Goal: Transaction & Acquisition: Purchase product/service

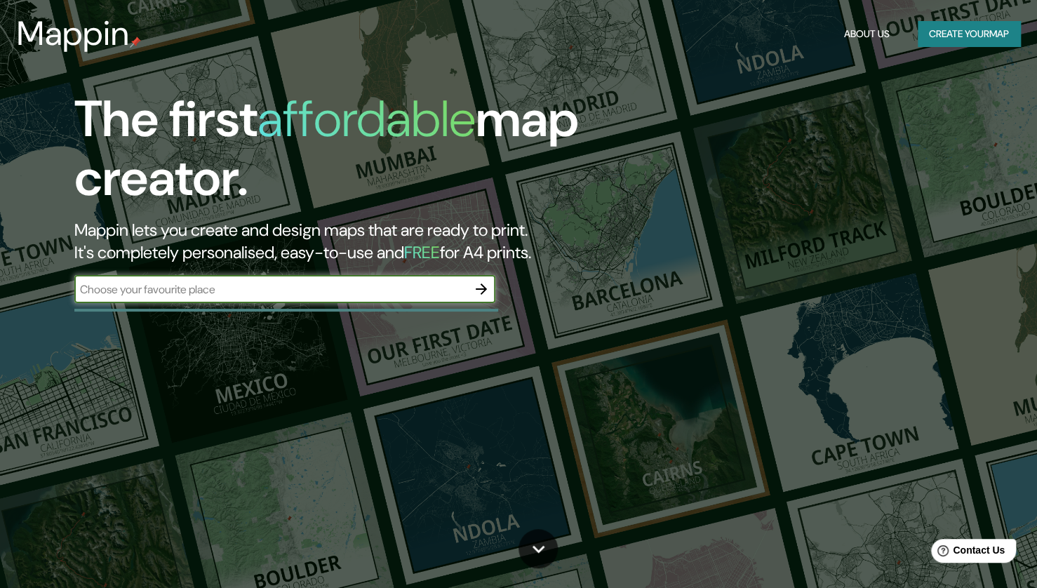
click at [954, 35] on button "Create your map" at bounding box center [969, 34] width 102 height 26
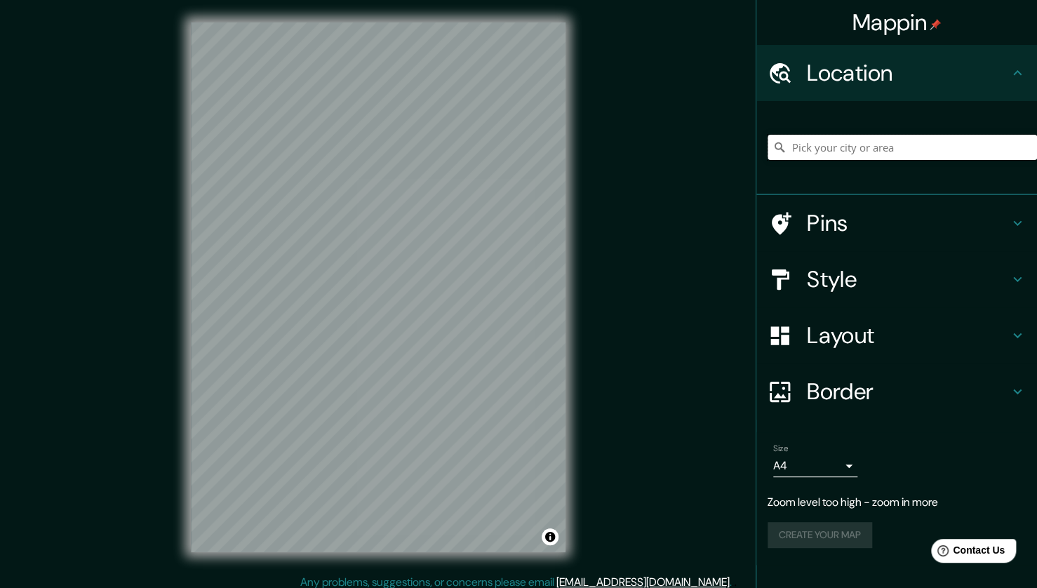
click at [842, 140] on input "Pick your city or area" at bounding box center [902, 147] width 269 height 25
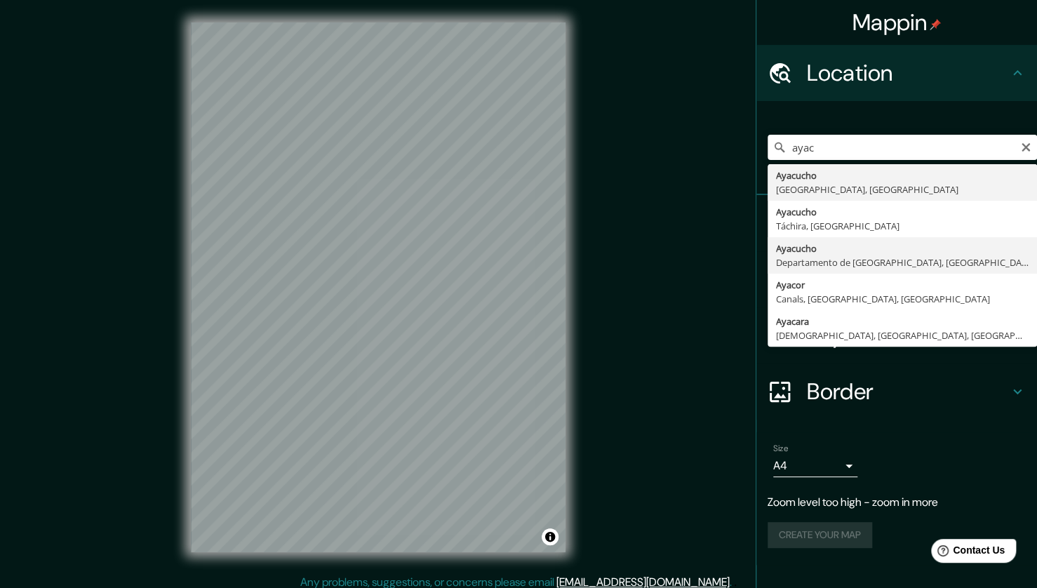
type input "[GEOGRAPHIC_DATA], [GEOGRAPHIC_DATA], [GEOGRAPHIC_DATA]"
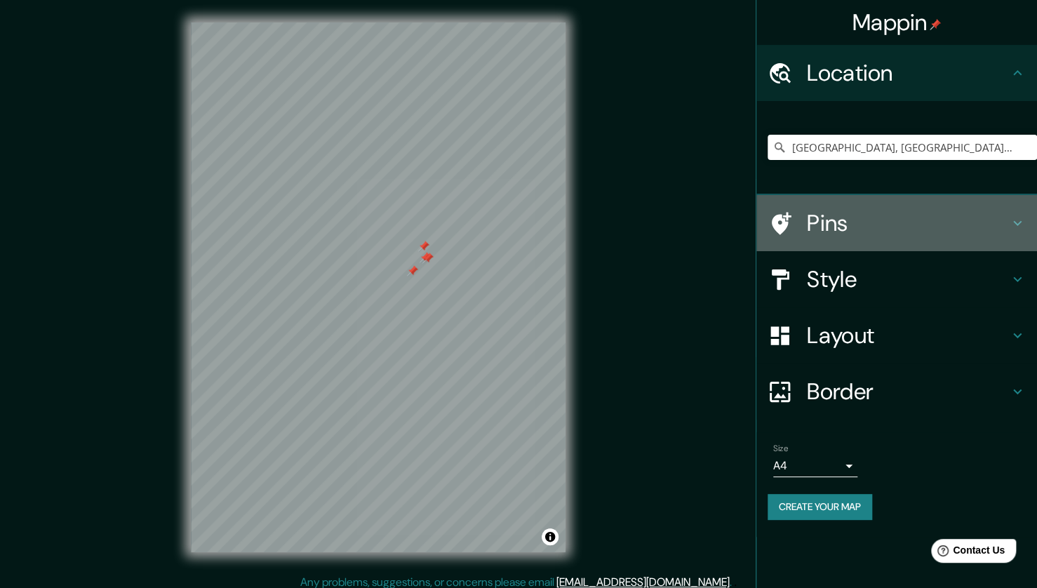
click at [882, 226] on h4 "Pins" at bounding box center [908, 223] width 202 height 28
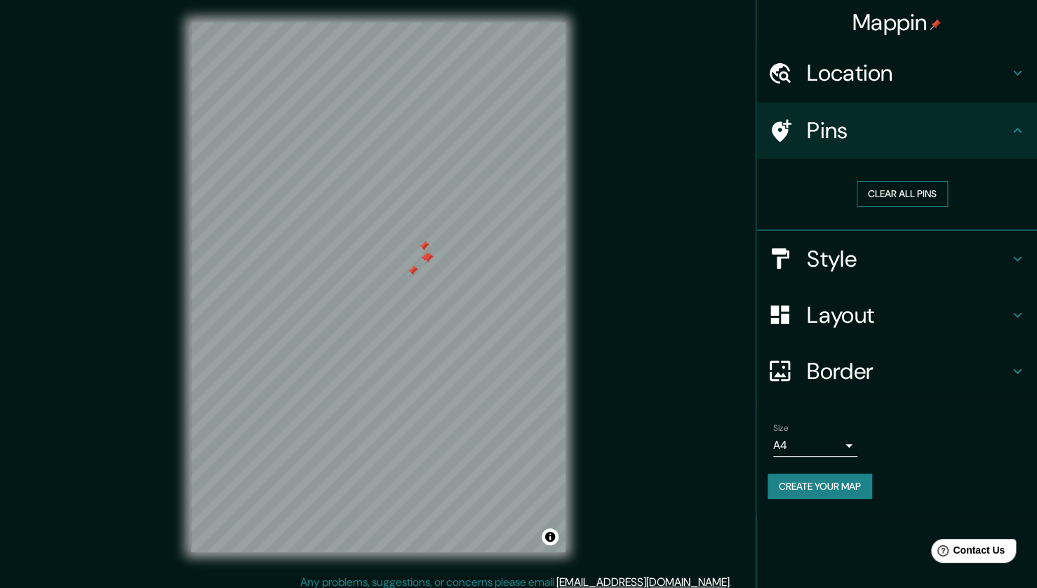
click at [904, 201] on button "Clear all pins" at bounding box center [902, 194] width 91 height 26
click at [831, 484] on button "Create your map" at bounding box center [820, 487] width 105 height 26
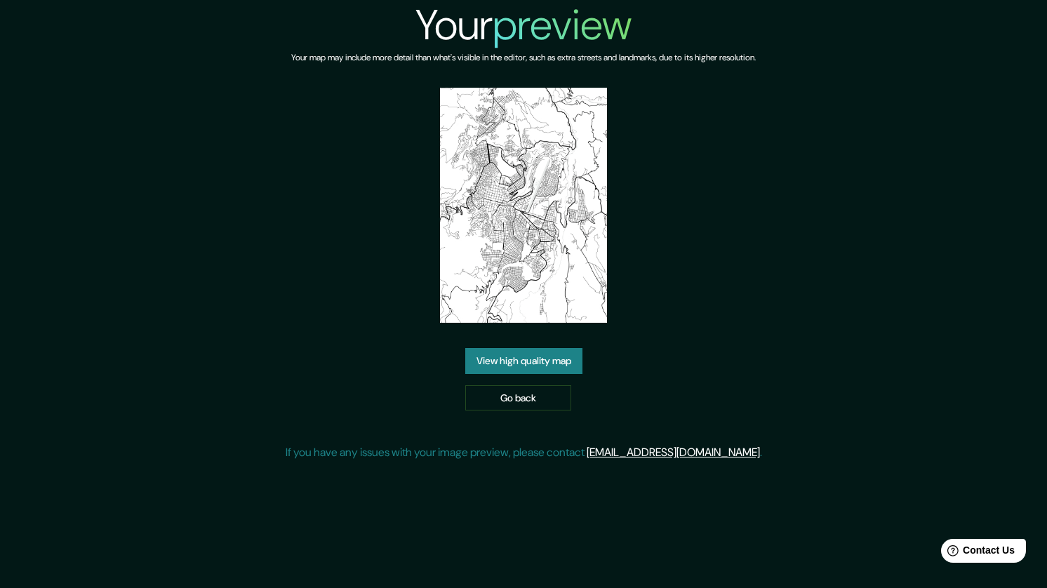
click at [529, 290] on img at bounding box center [523, 205] width 166 height 235
click at [537, 394] on link "Go back" at bounding box center [518, 398] width 106 height 26
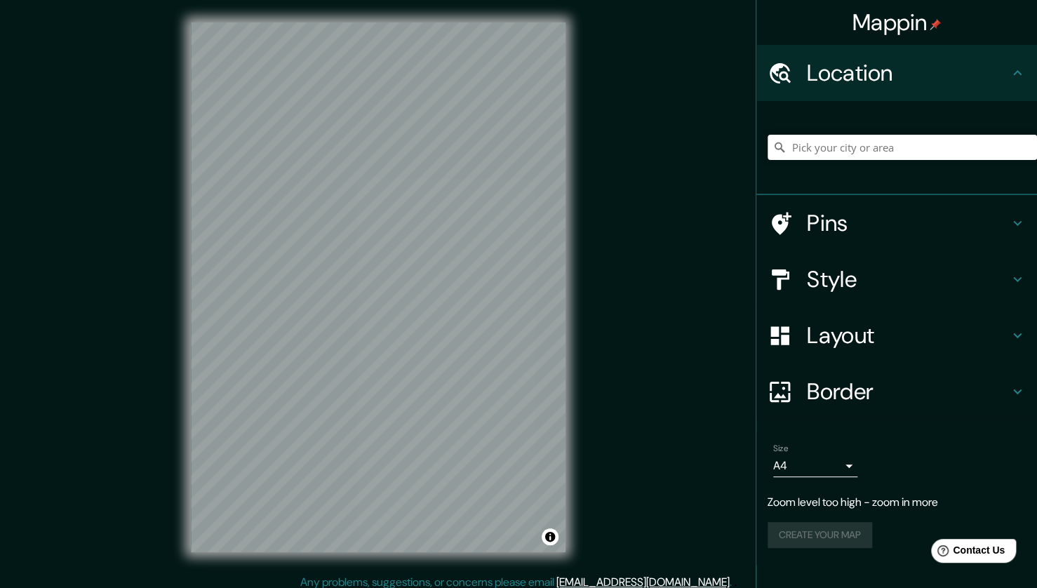
click at [660, 83] on div "Mappin Location Pins Style Layout Border Choose a border. Hint : you can make l…" at bounding box center [518, 298] width 1037 height 596
click at [893, 154] on input "Pick your city or area" at bounding box center [902, 147] width 269 height 25
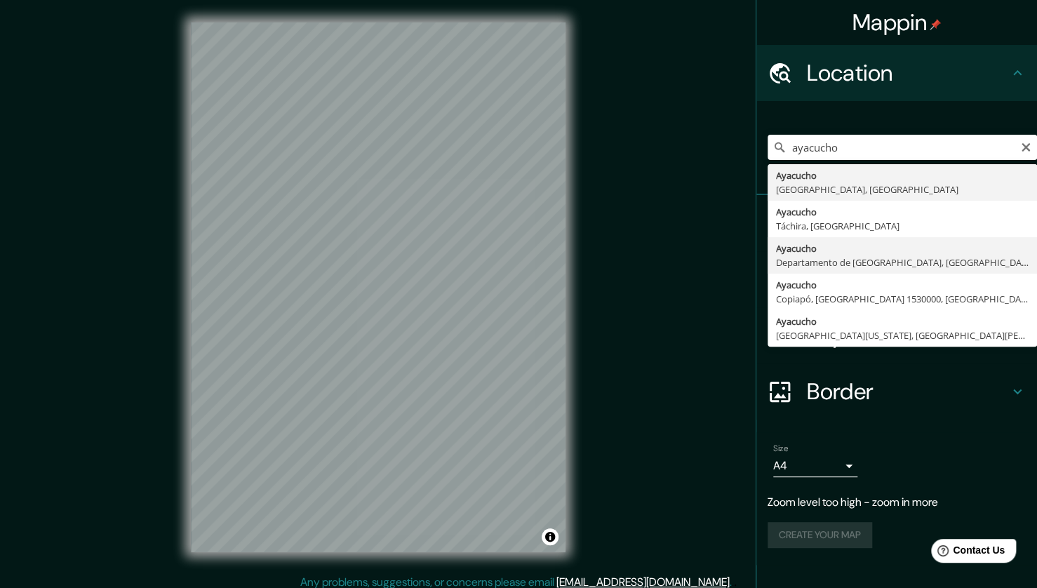
type input "[GEOGRAPHIC_DATA], [GEOGRAPHIC_DATA], [GEOGRAPHIC_DATA]"
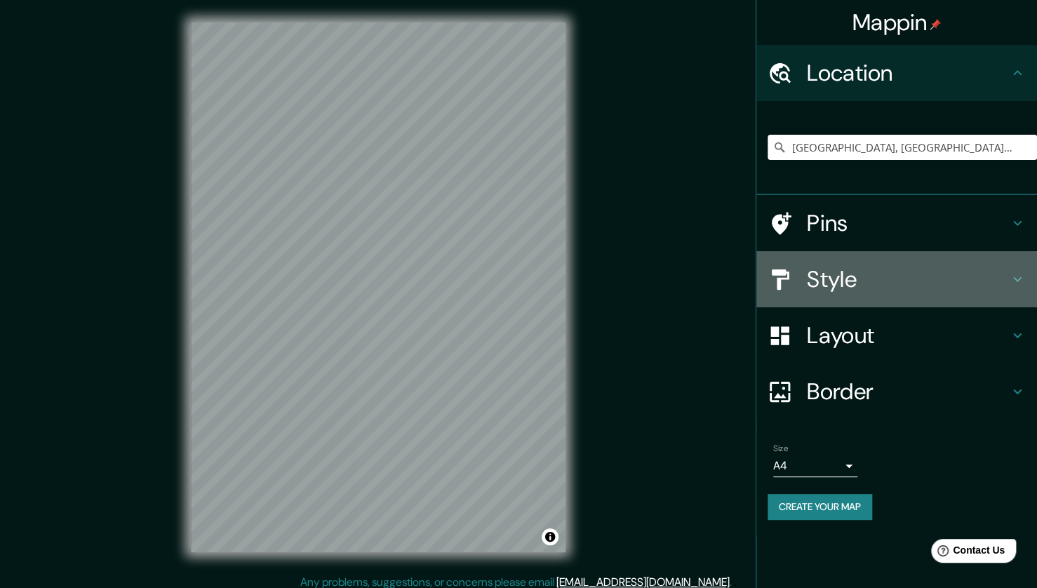
click at [1007, 276] on h4 "Style" at bounding box center [908, 279] width 202 height 28
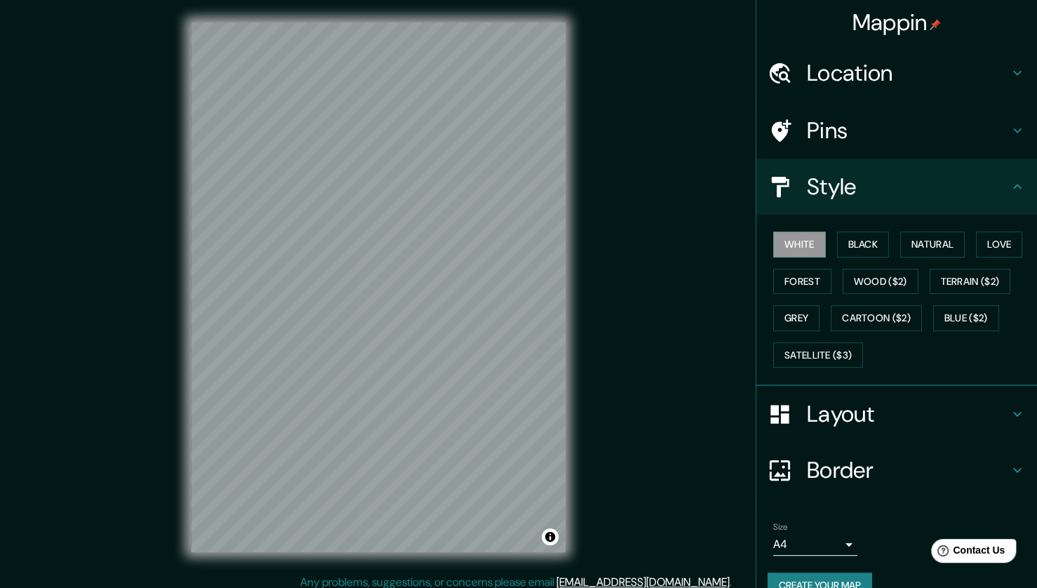
click at [999, 201] on div "Style" at bounding box center [896, 187] width 281 height 56
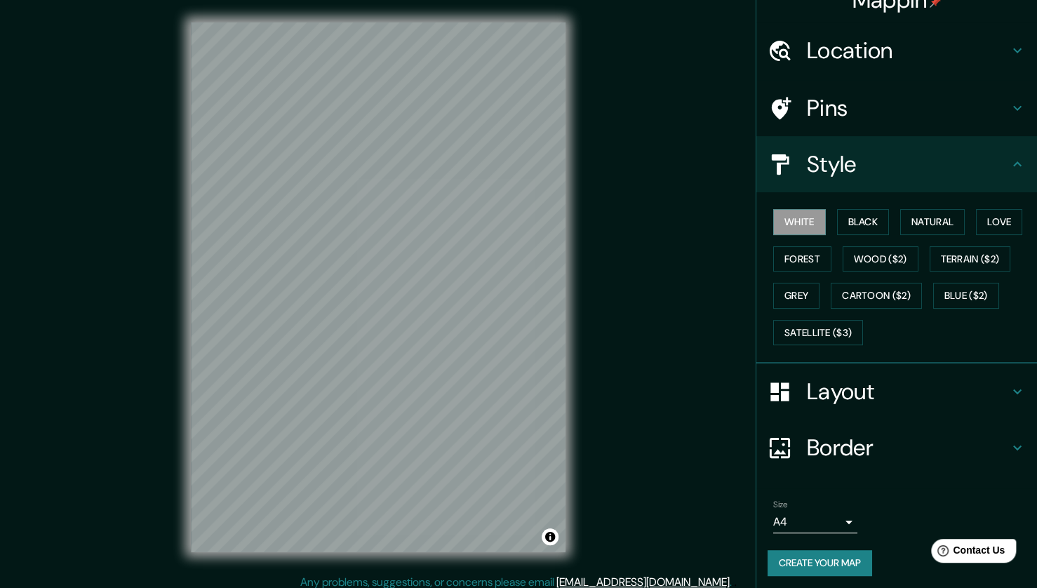
scroll to position [25, 0]
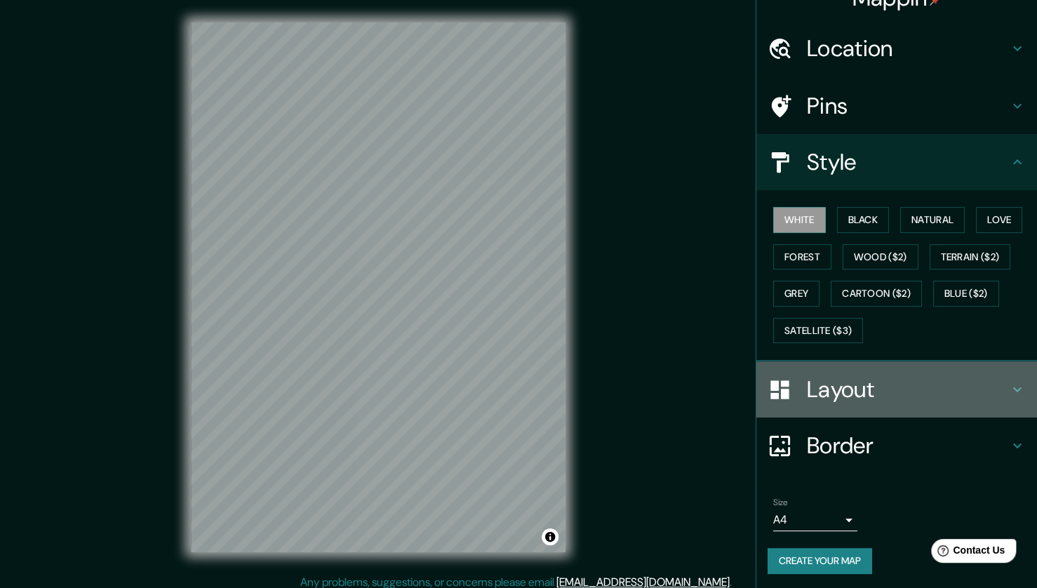
click at [909, 400] on h4 "Layout" at bounding box center [908, 389] width 202 height 28
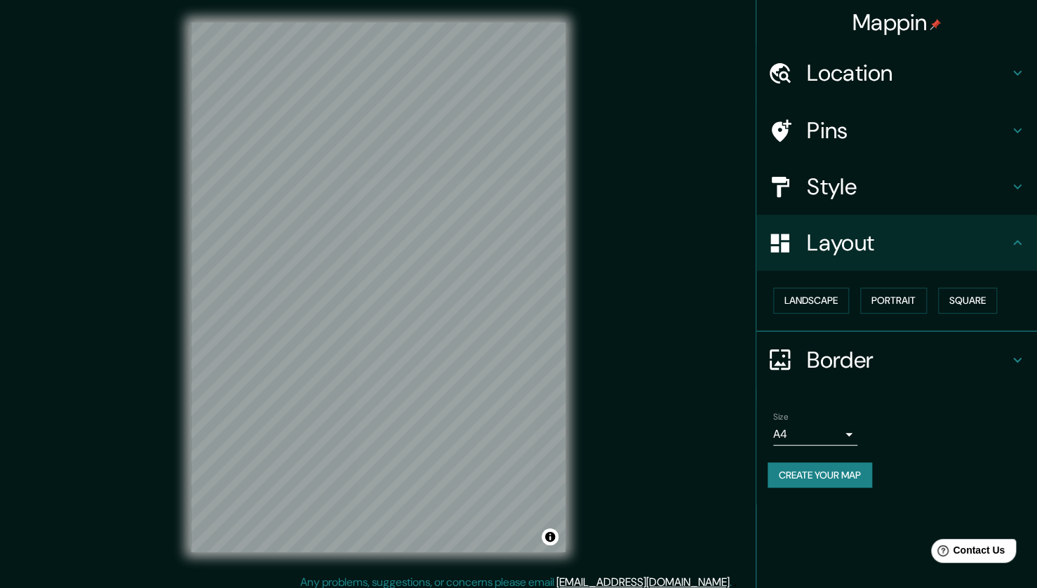
click at [970, 253] on h4 "Layout" at bounding box center [908, 243] width 202 height 28
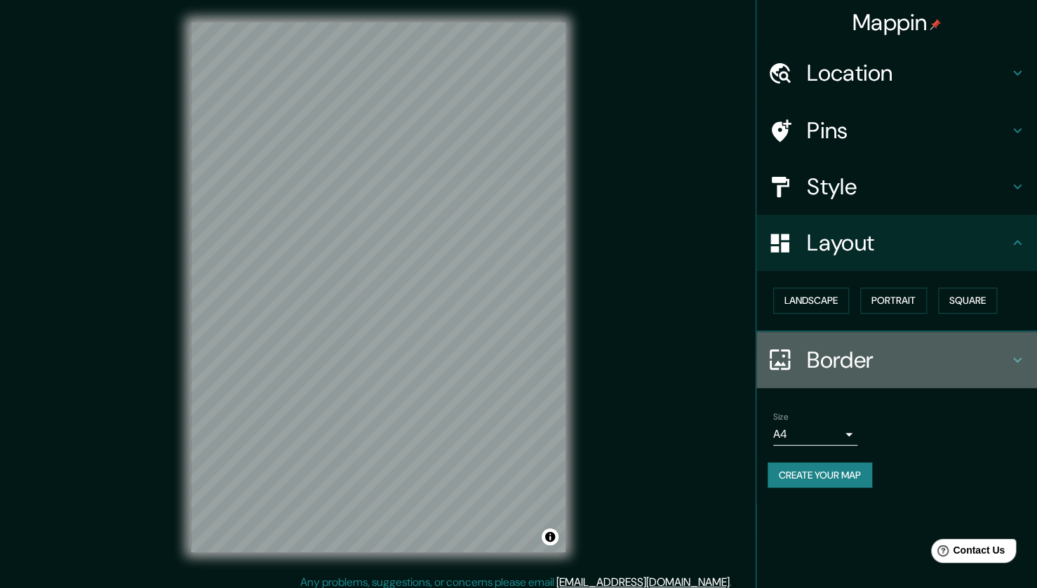
click at [884, 370] on h4 "Border" at bounding box center [908, 360] width 202 height 28
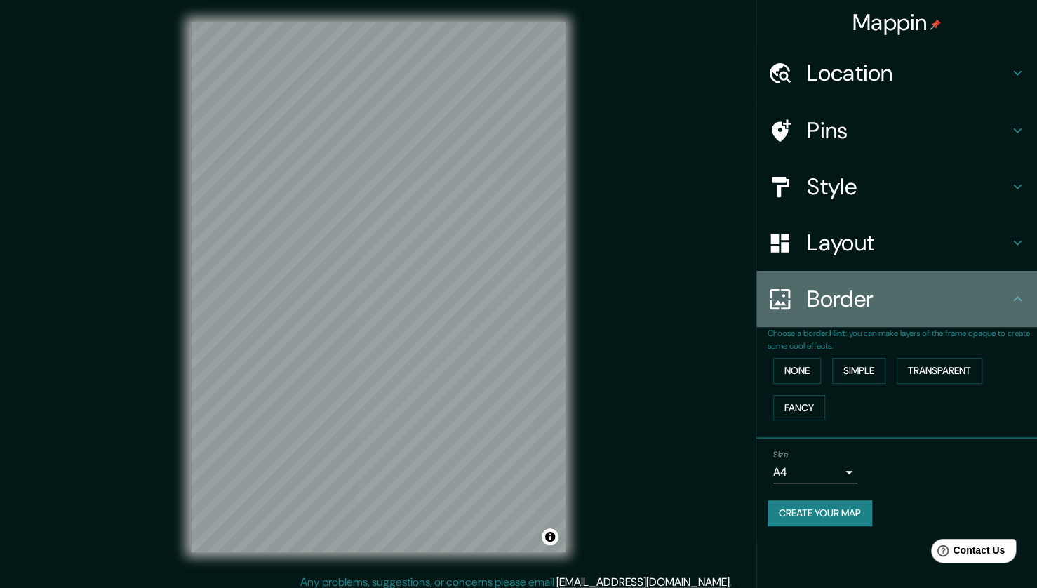
click at [939, 321] on div "Border" at bounding box center [896, 299] width 281 height 56
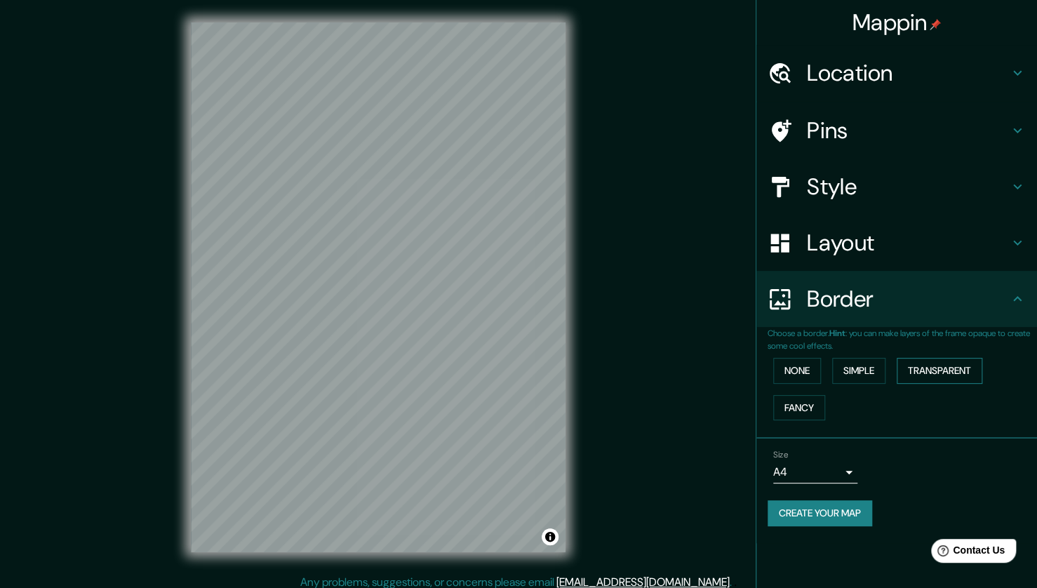
click at [933, 367] on button "Transparent" at bounding box center [940, 371] width 86 height 26
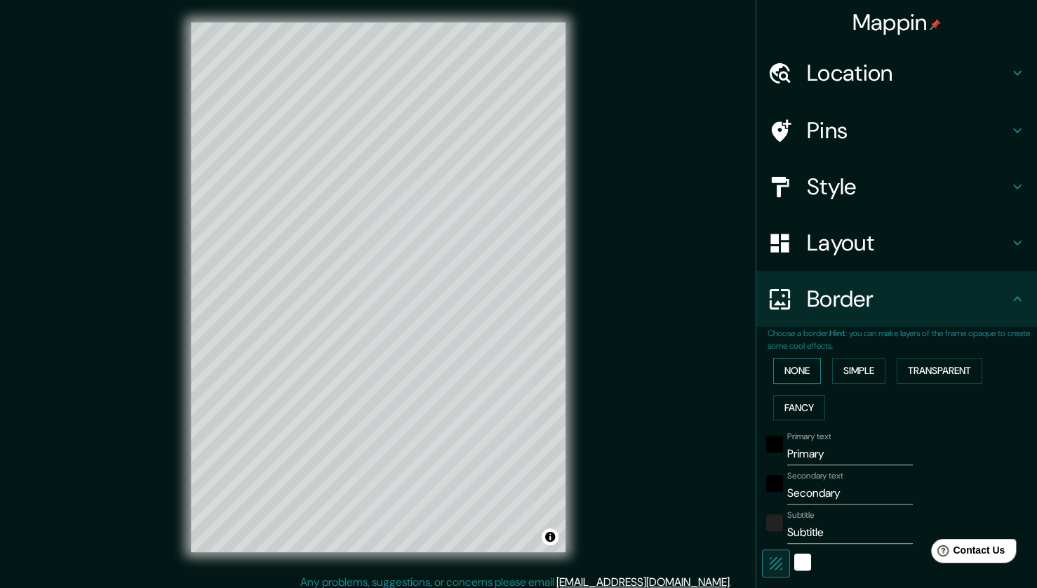
click at [800, 366] on button "None" at bounding box center [797, 371] width 48 height 26
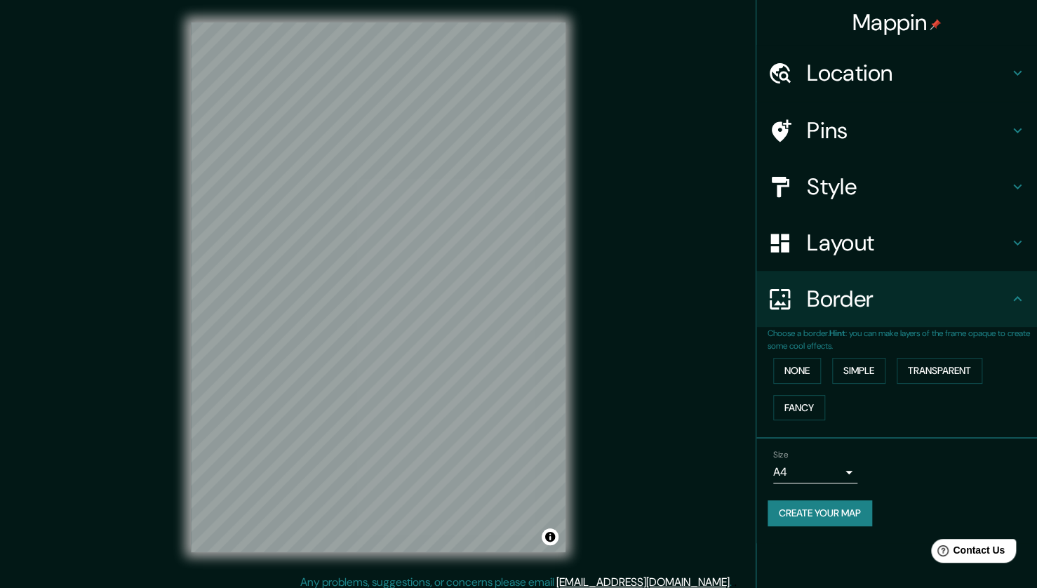
click at [794, 393] on div "None Simple Transparent Fancy" at bounding box center [902, 389] width 269 height 74
click at [806, 406] on button "Fancy" at bounding box center [799, 408] width 52 height 26
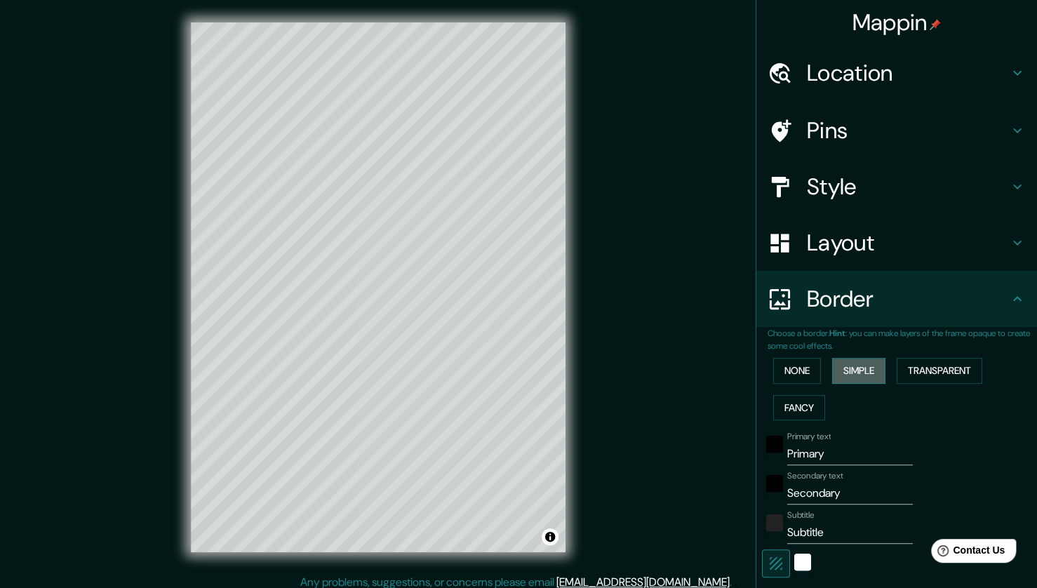
click at [851, 381] on button "Simple" at bounding box center [858, 371] width 53 height 26
click at [901, 370] on button "Transparent" at bounding box center [940, 371] width 86 height 26
click at [783, 374] on button "None" at bounding box center [797, 371] width 48 height 26
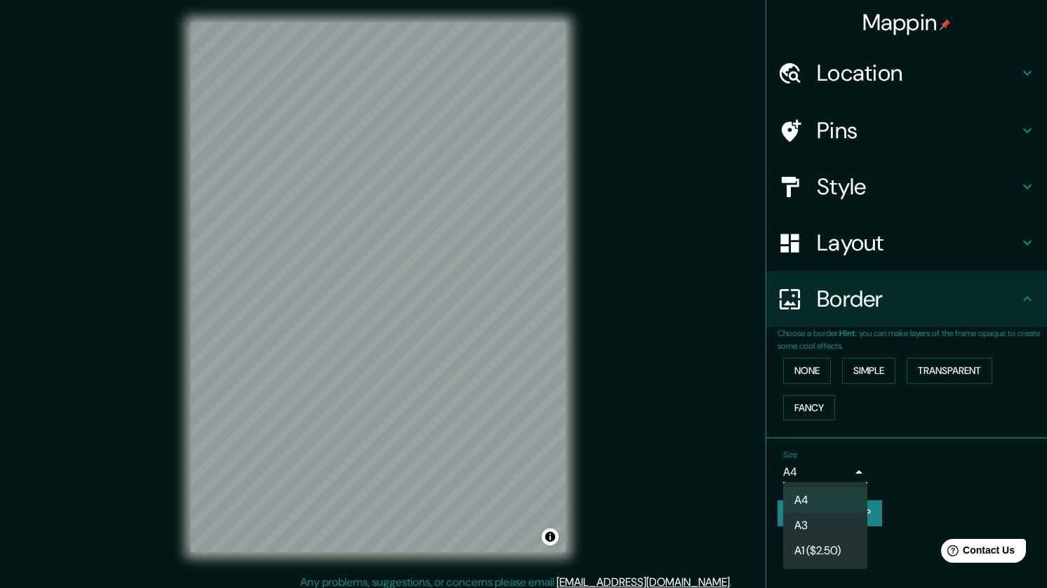
click at [838, 470] on body "Mappin Location Ayacucho, Departamento de Ayacucho, Perú Pins Style Layout Bord…" at bounding box center [523, 294] width 1047 height 588
click at [839, 470] on div at bounding box center [523, 294] width 1047 height 588
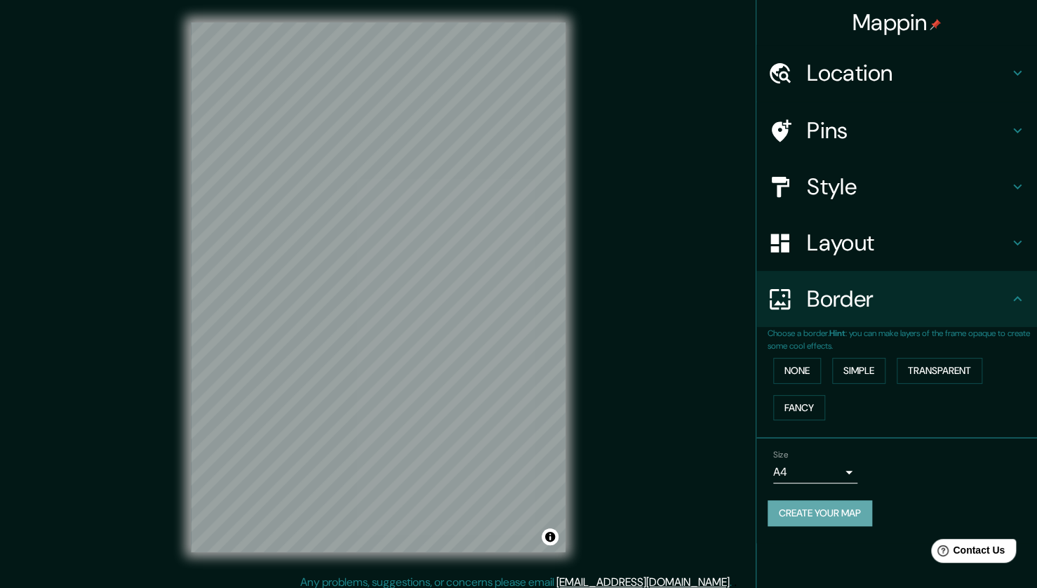
click at [838, 511] on button "Create your map" at bounding box center [820, 513] width 105 height 26
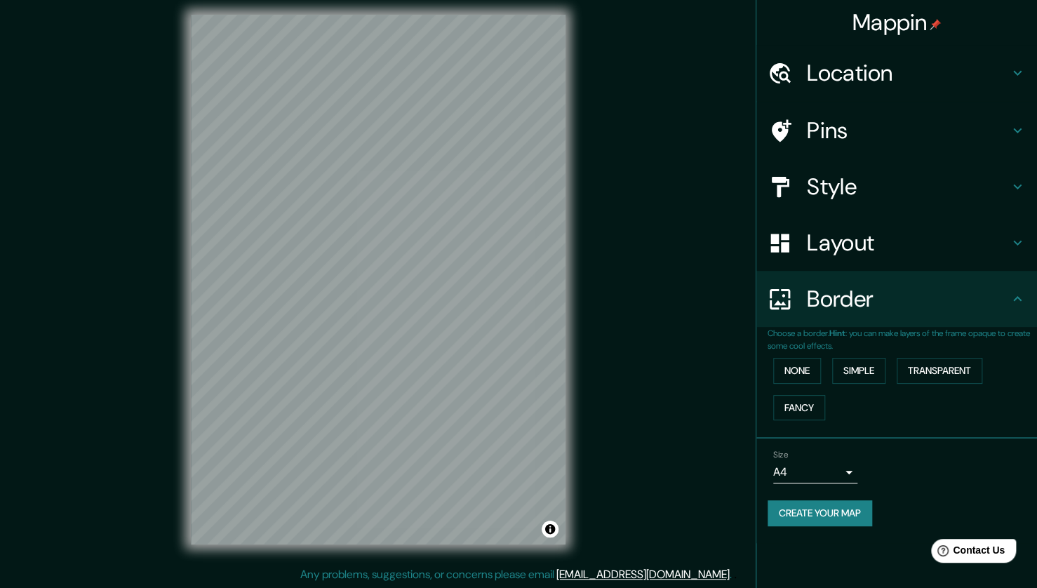
scroll to position [8, 0]
click at [836, 509] on button "Create your map" at bounding box center [820, 513] width 105 height 26
click at [907, 91] on div "Location" at bounding box center [896, 73] width 281 height 56
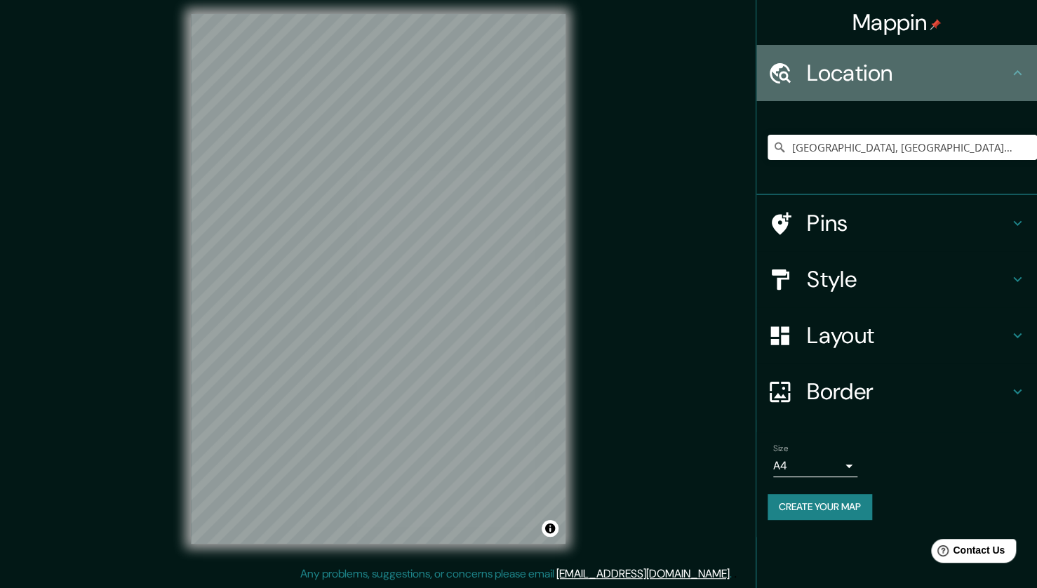
click at [921, 74] on h4 "Location" at bounding box center [908, 73] width 202 height 28
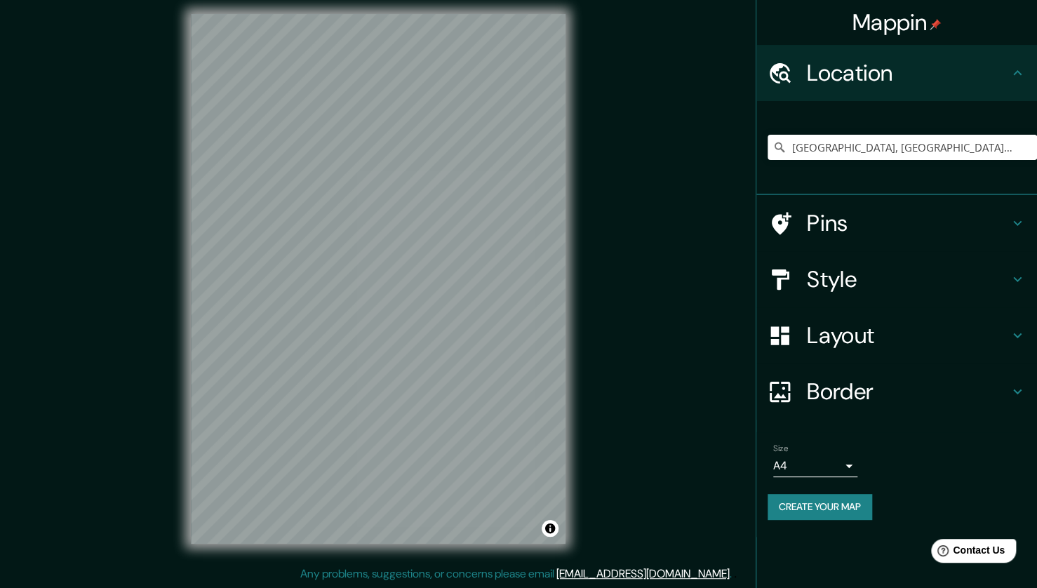
click at [845, 498] on button "Create your map" at bounding box center [820, 507] width 105 height 26
click at [817, 144] on input "Pick your city or area" at bounding box center [902, 147] width 269 height 25
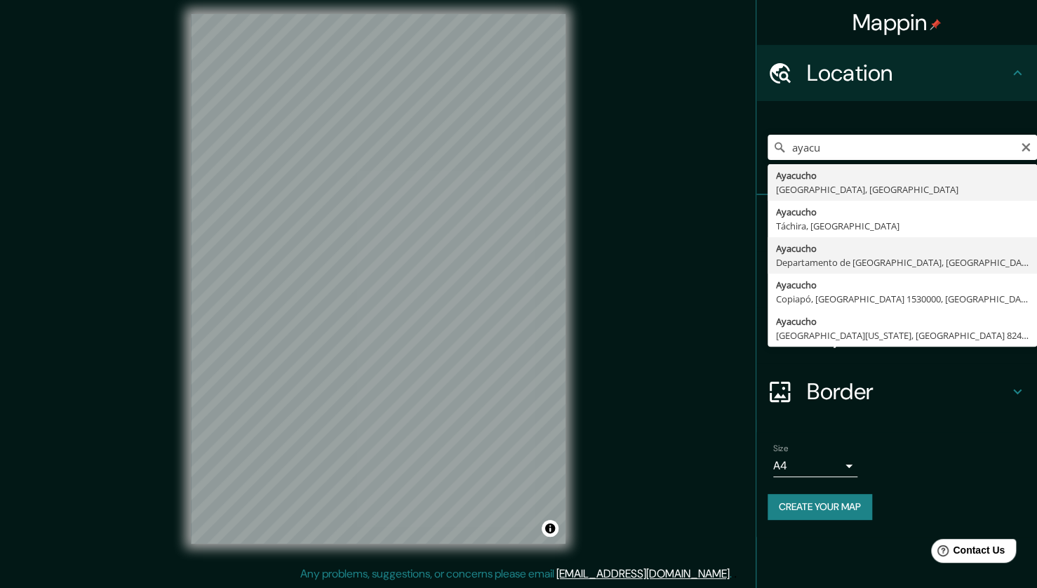
type input "[GEOGRAPHIC_DATA], [GEOGRAPHIC_DATA], [GEOGRAPHIC_DATA]"
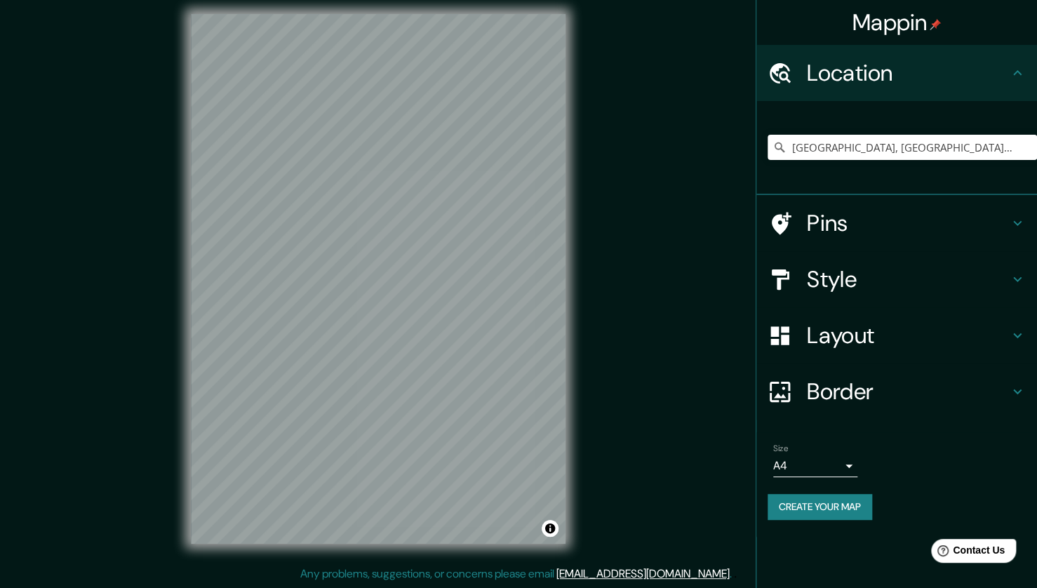
click at [829, 504] on button "Create your map" at bounding box center [820, 507] width 105 height 26
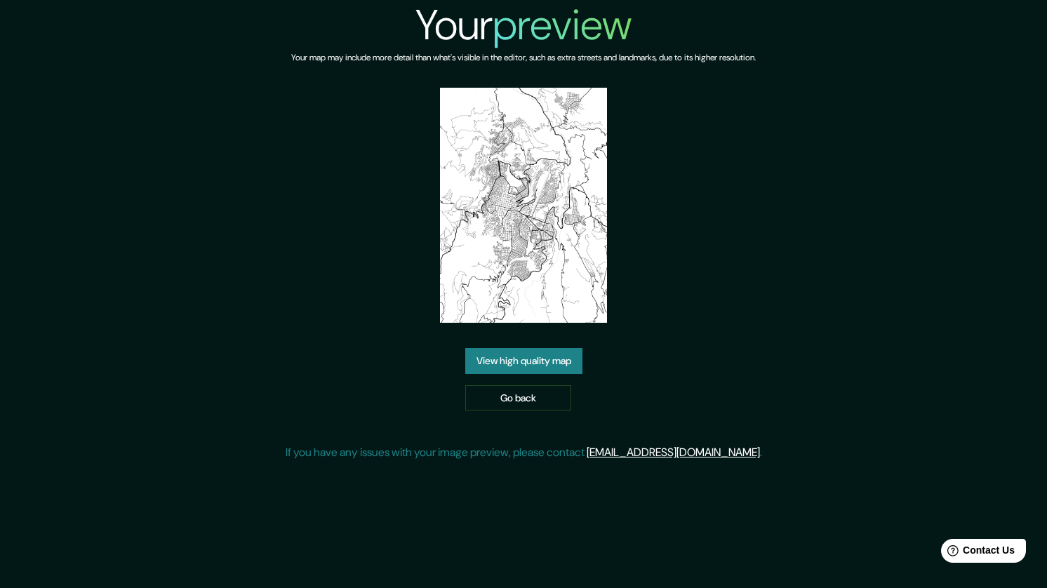
click at [516, 261] on img at bounding box center [523, 205] width 166 height 235
drag, startPoint x: 530, startPoint y: 240, endPoint x: 493, endPoint y: 358, distance: 123.8
click at [493, 358] on link "View high quality map" at bounding box center [523, 361] width 117 height 26
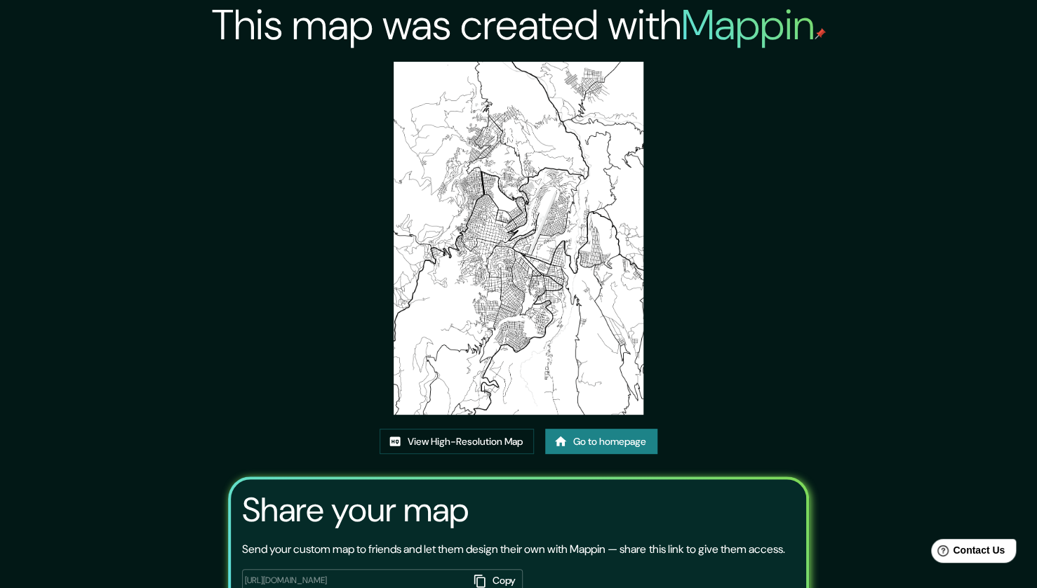
click at [584, 446] on link "Go to homepage" at bounding box center [601, 442] width 112 height 26
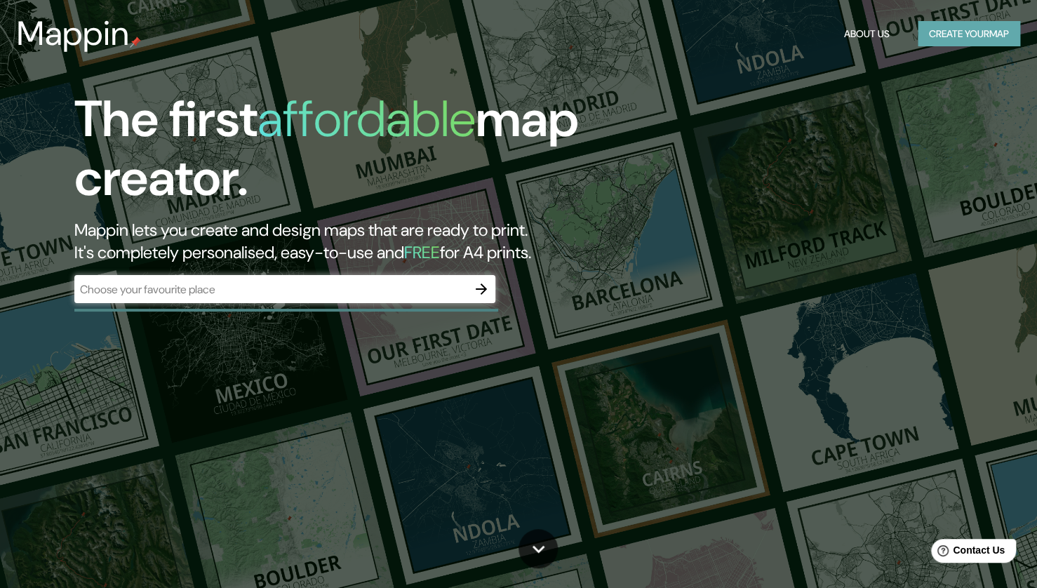
click at [958, 32] on button "Create your map" at bounding box center [969, 34] width 102 height 26
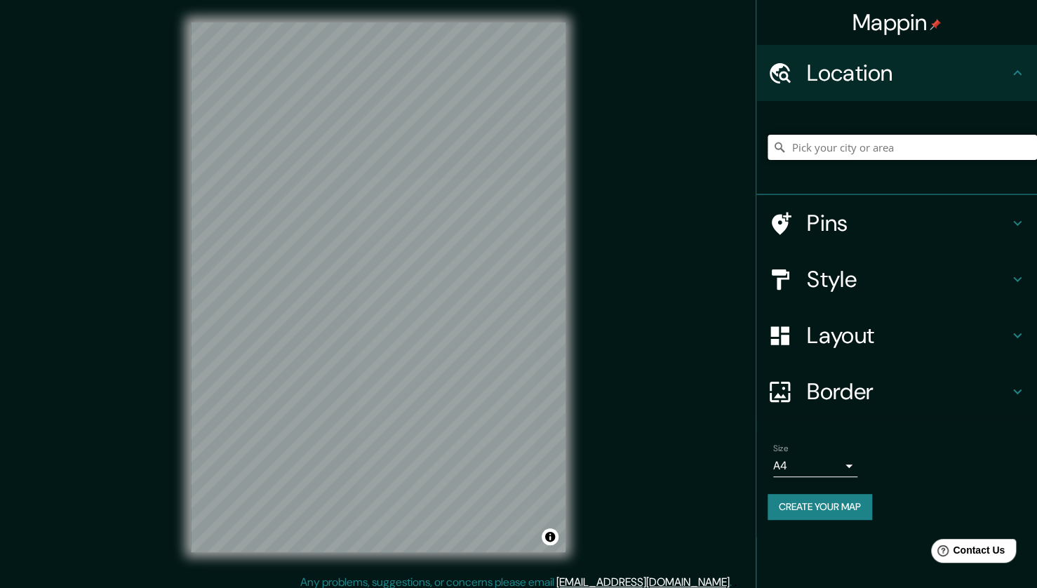
click at [827, 142] on input "Pick your city or area" at bounding box center [902, 147] width 269 height 25
click at [1014, 74] on icon at bounding box center [1017, 72] width 8 height 5
click at [893, 347] on h4 "Layout" at bounding box center [908, 335] width 202 height 28
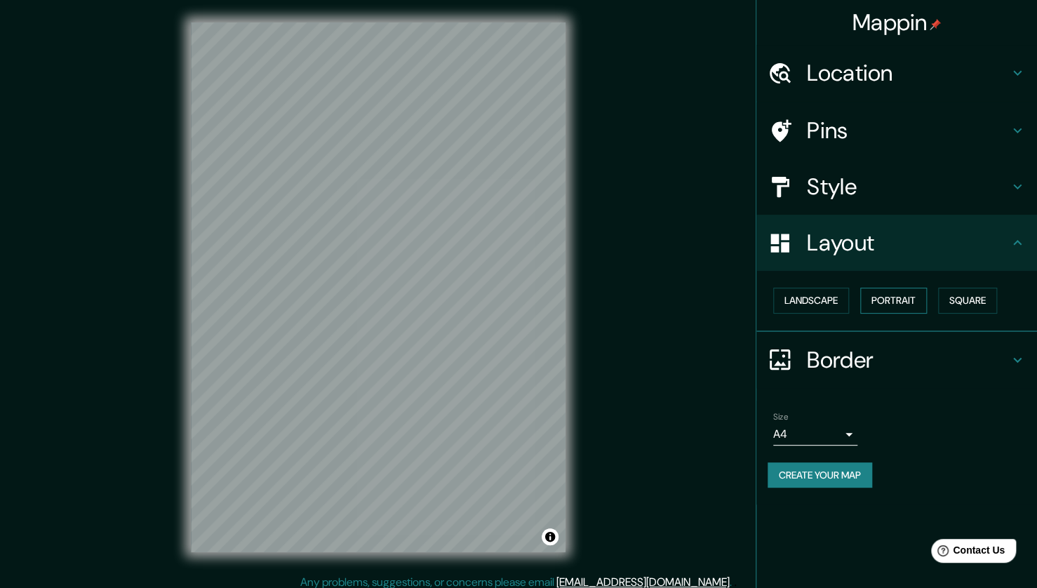
click at [903, 302] on button "Portrait" at bounding box center [893, 301] width 67 height 26
click at [949, 296] on button "Square" at bounding box center [967, 301] width 59 height 26
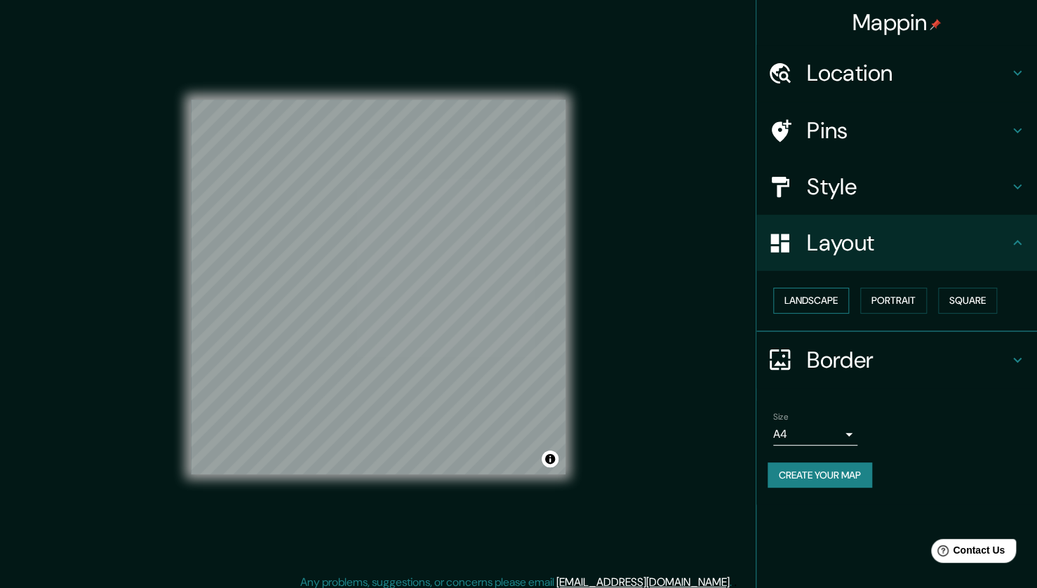
click at [777, 295] on button "Landscape" at bounding box center [811, 301] width 76 height 26
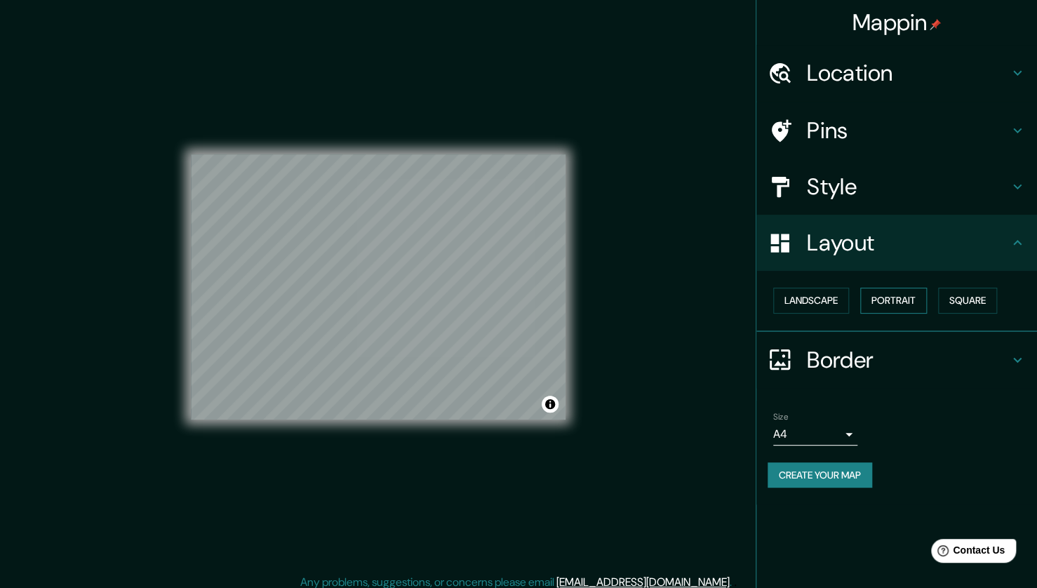
click at [888, 294] on button "Portrait" at bounding box center [893, 301] width 67 height 26
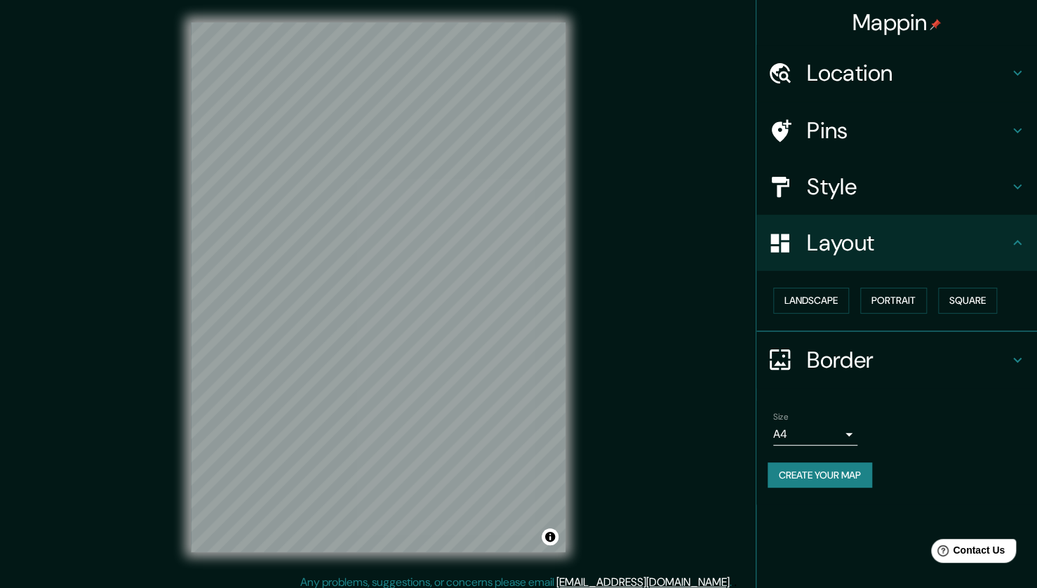
click at [919, 65] on h4 "Location" at bounding box center [908, 73] width 202 height 28
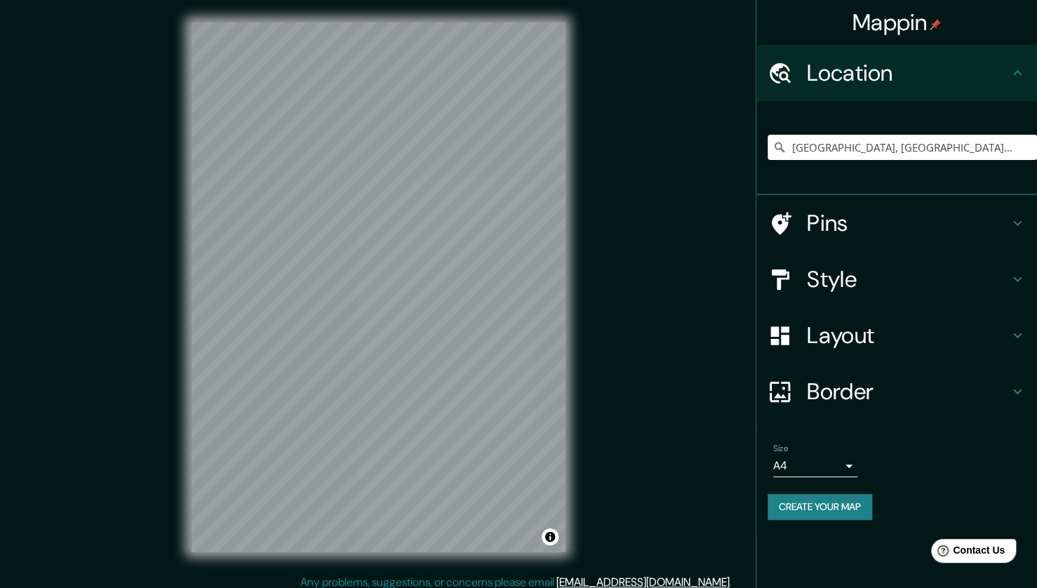
click at [919, 65] on h4 "Location" at bounding box center [908, 73] width 202 height 28
click at [878, 147] on input "[GEOGRAPHIC_DATA], [GEOGRAPHIC_DATA], [GEOGRAPHIC_DATA]" at bounding box center [902, 147] width 269 height 25
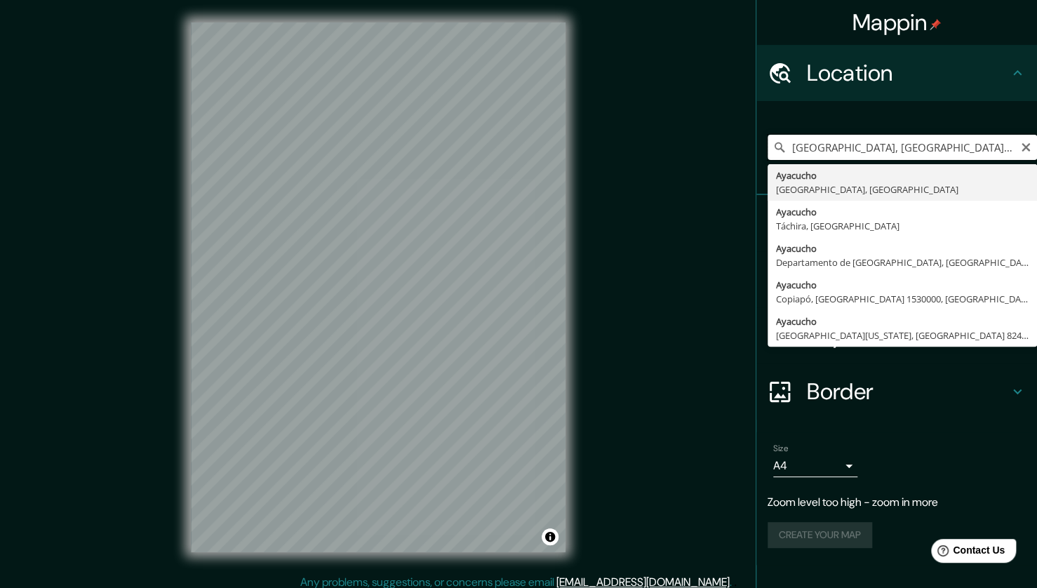
click at [878, 147] on input "[GEOGRAPHIC_DATA], [GEOGRAPHIC_DATA], [GEOGRAPHIC_DATA]" at bounding box center [902, 147] width 269 height 25
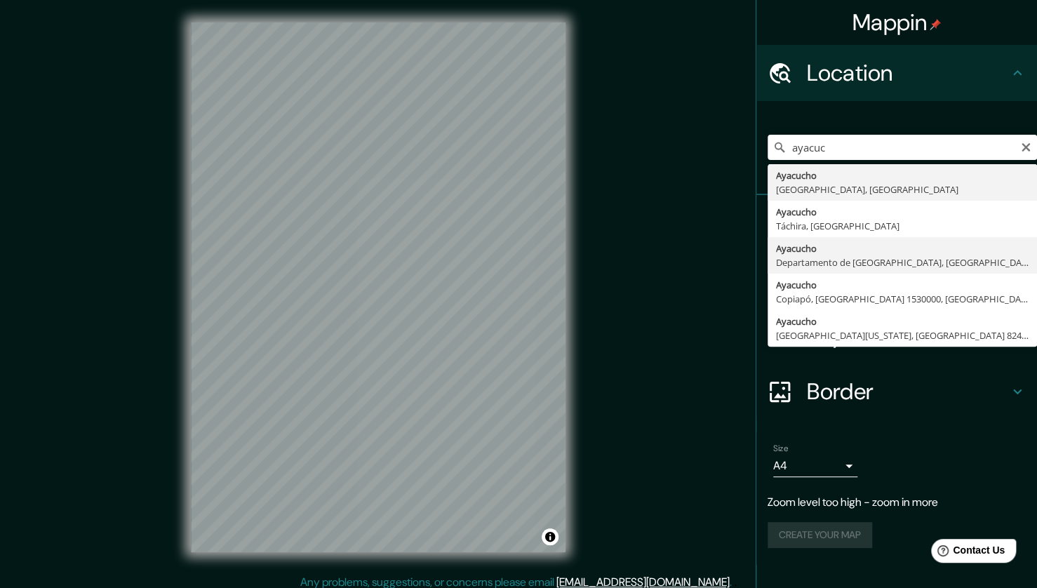
type input "[GEOGRAPHIC_DATA], [GEOGRAPHIC_DATA], [GEOGRAPHIC_DATA]"
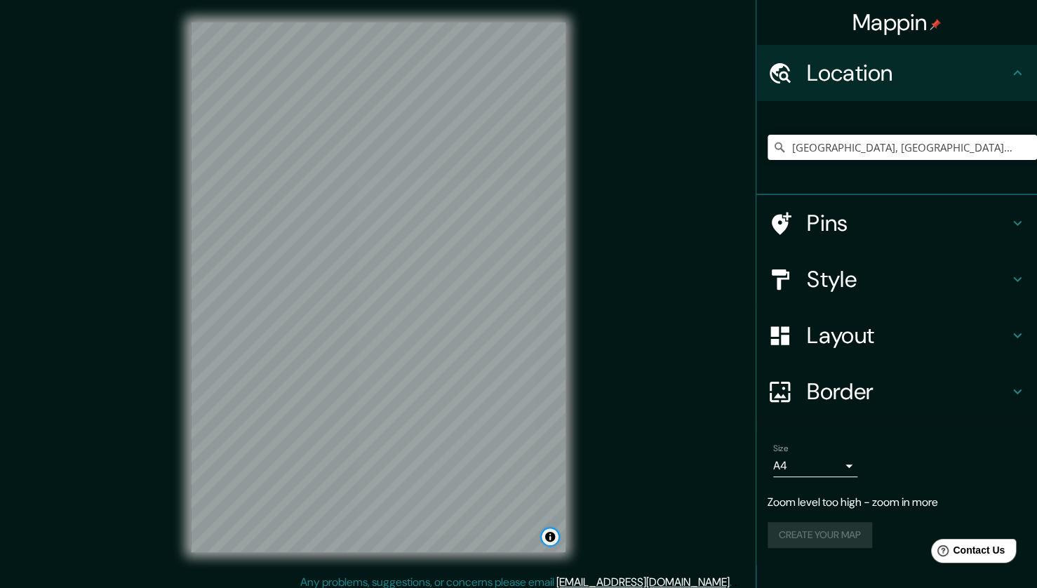
click at [547, 540] on button "Toggle attribution" at bounding box center [550, 536] width 17 height 17
click at [433, 537] on link "© OpenStreetMap" at bounding box center [431, 537] width 68 height 10
click at [505, 535] on link "Improve this map" at bounding box center [503, 537] width 69 height 10
click at [511, 539] on link "Improve this map" at bounding box center [503, 537] width 69 height 10
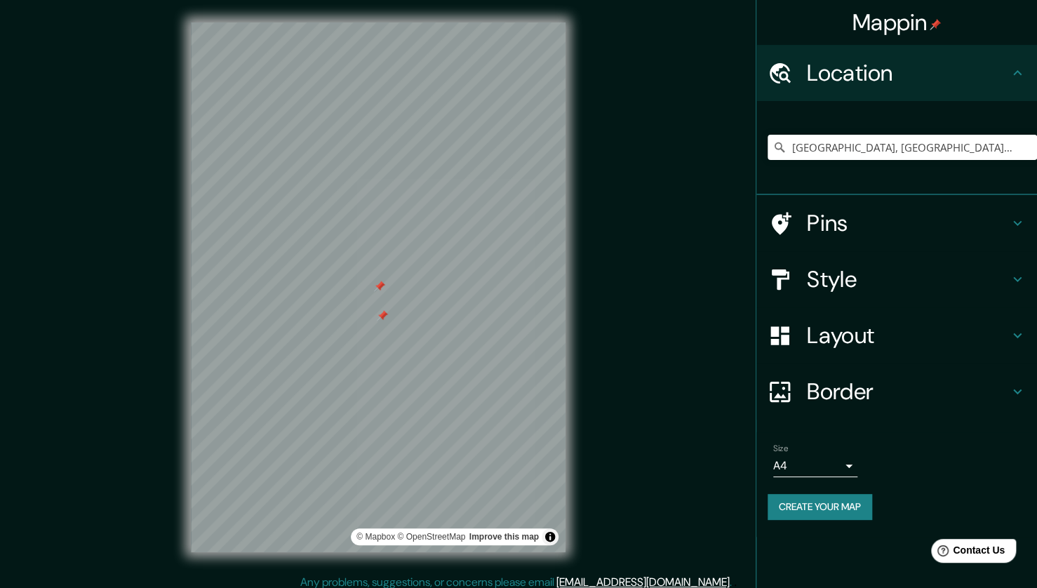
click at [850, 216] on h4 "Pins" at bounding box center [908, 223] width 202 height 28
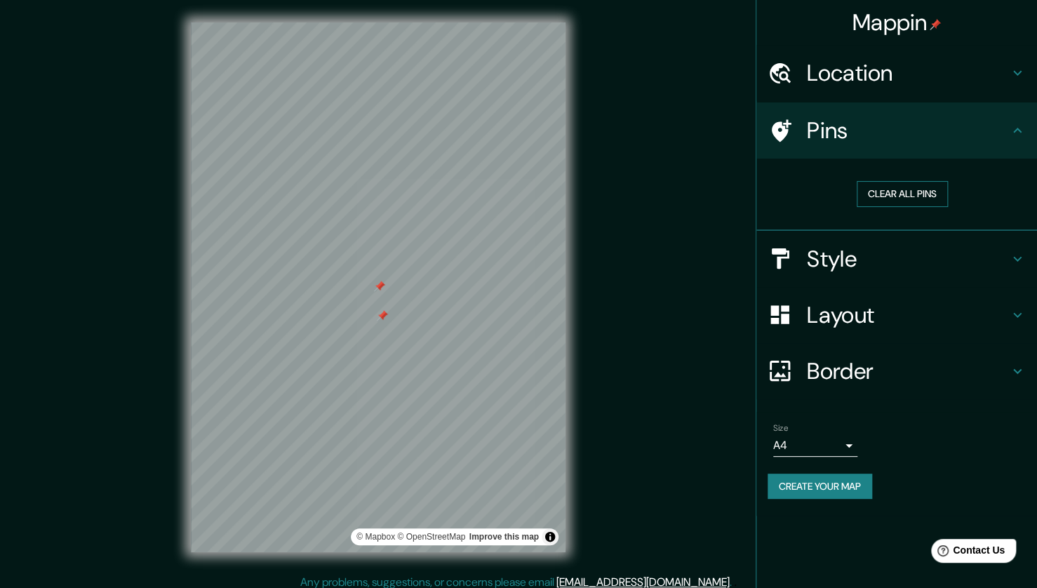
click at [868, 191] on button "Clear all pins" at bounding box center [902, 194] width 91 height 26
click at [875, 120] on h4 "Pins" at bounding box center [908, 130] width 202 height 28
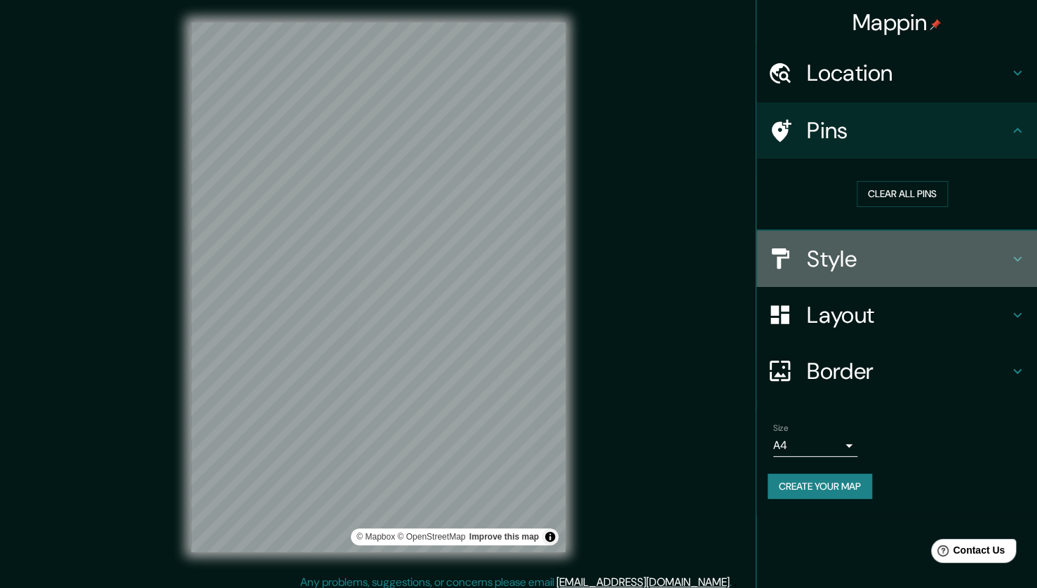
click at [881, 256] on h4 "Style" at bounding box center [908, 259] width 202 height 28
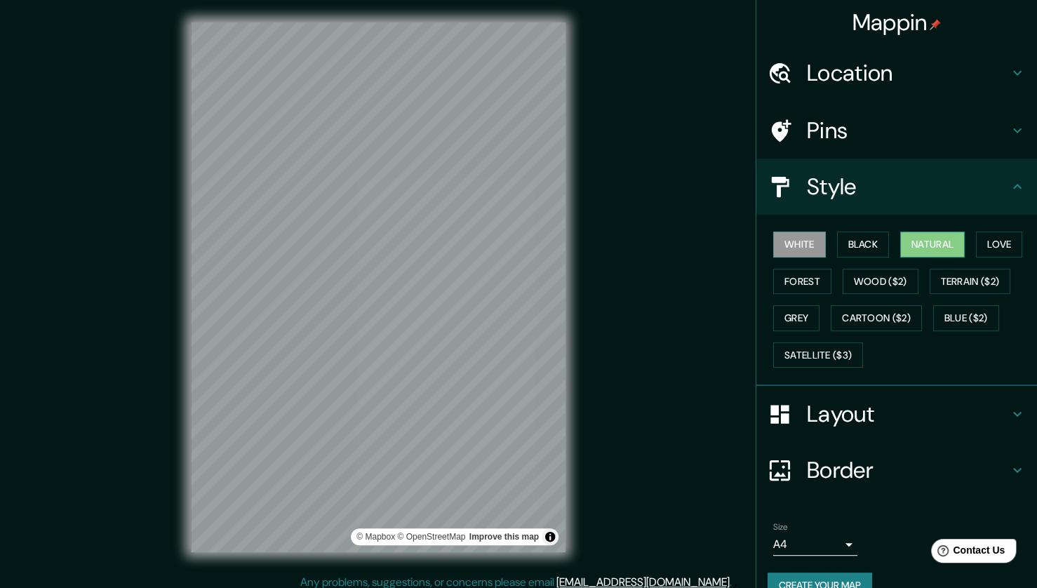
click at [921, 248] on button "Natural" at bounding box center [932, 245] width 65 height 26
click at [789, 319] on button "Grey" at bounding box center [796, 318] width 46 height 26
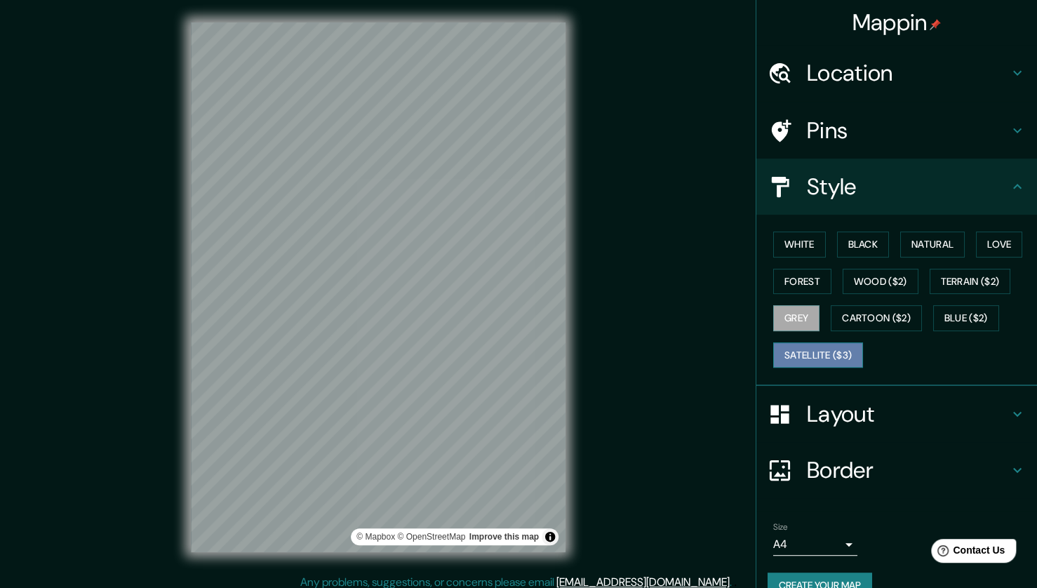
click at [813, 349] on button "Satellite ($3)" at bounding box center [818, 355] width 90 height 26
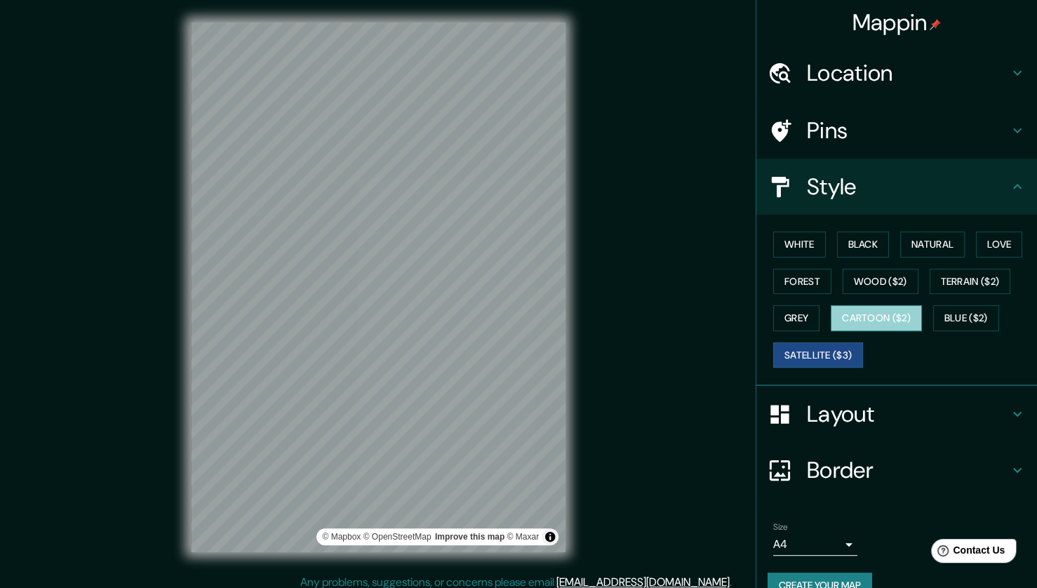
click at [873, 316] on button "Cartoon ($2)" at bounding box center [876, 318] width 91 height 26
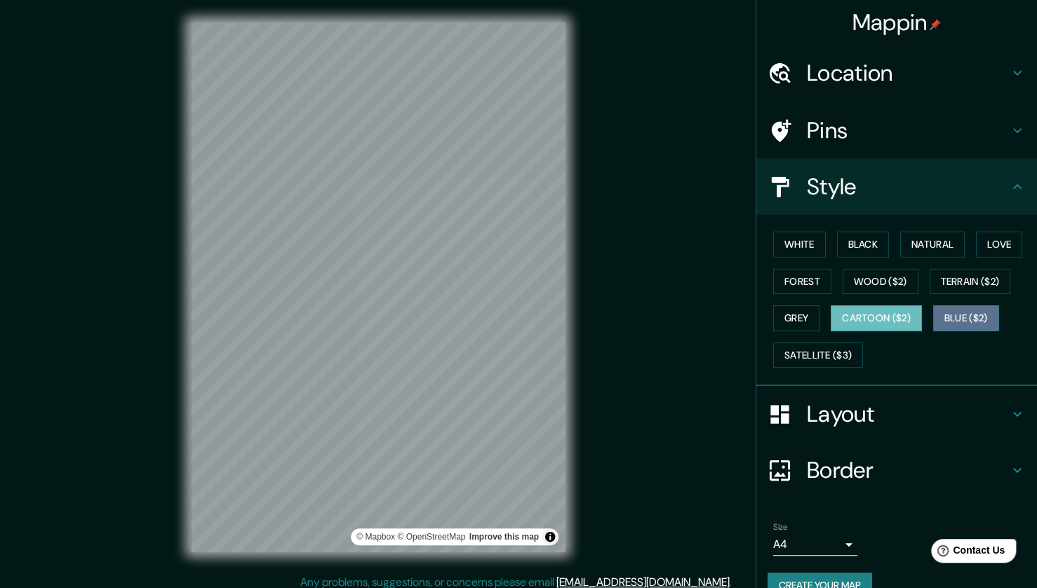
click at [935, 313] on button "Blue ($2)" at bounding box center [966, 318] width 66 height 26
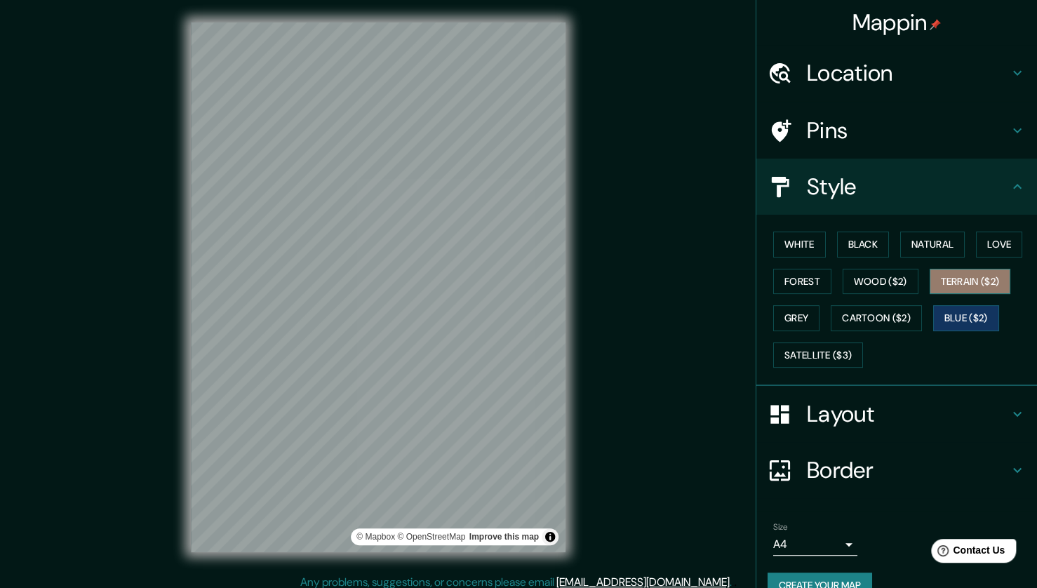
click at [946, 284] on button "Terrain ($2)" at bounding box center [970, 282] width 81 height 26
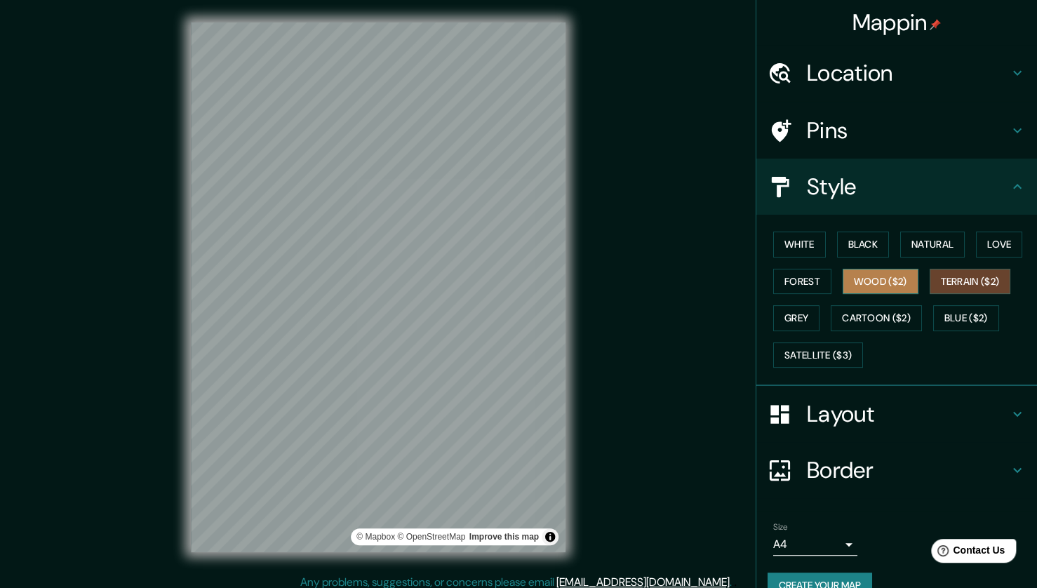
click at [886, 284] on button "Wood ($2)" at bounding box center [881, 282] width 76 height 26
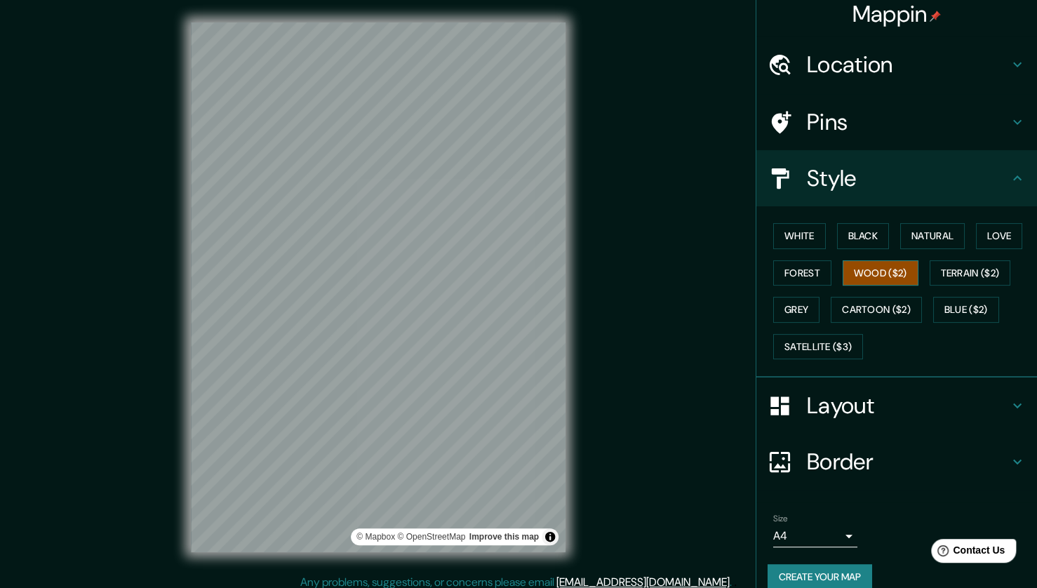
scroll to position [25, 0]
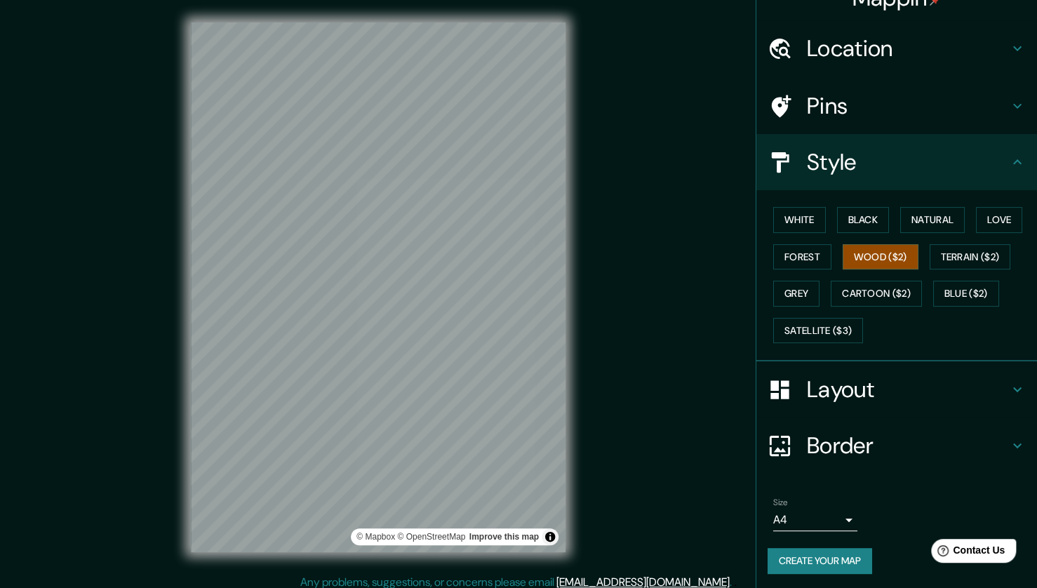
click at [909, 81] on div "Pins" at bounding box center [896, 106] width 281 height 56
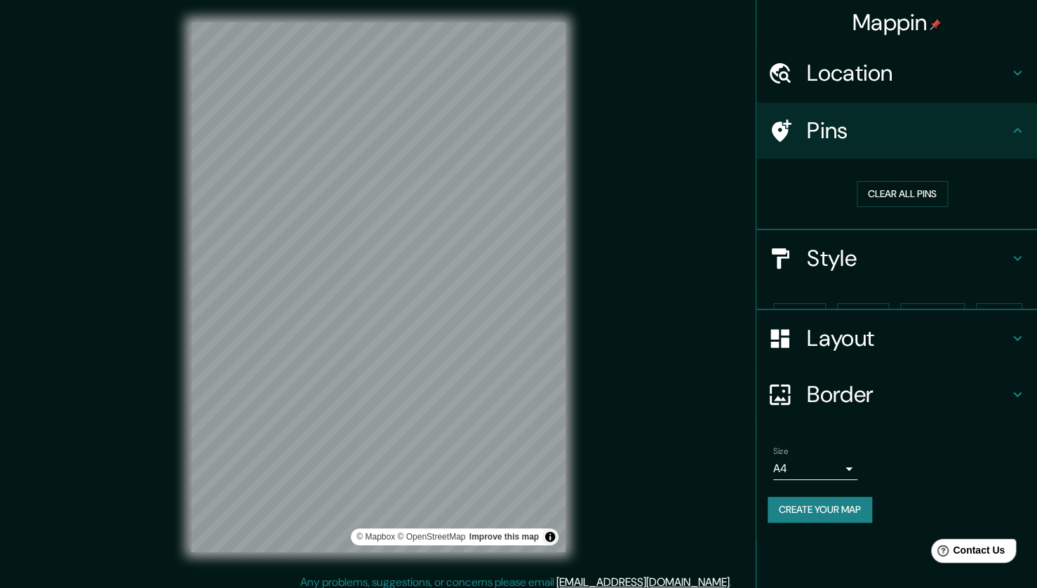
scroll to position [0, 0]
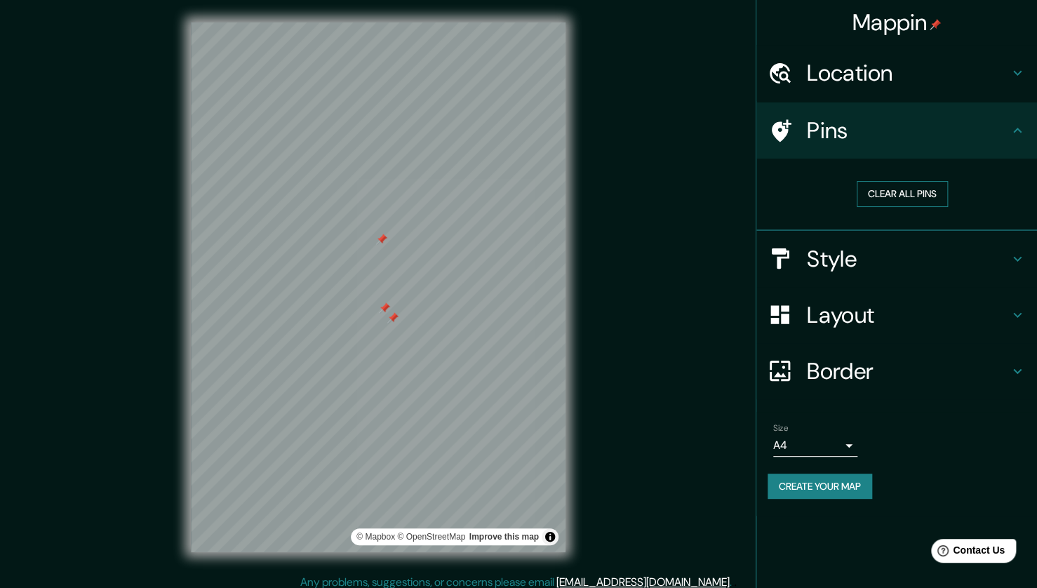
click at [923, 192] on button "Clear all pins" at bounding box center [902, 194] width 91 height 26
